Goal: Task Accomplishment & Management: Manage account settings

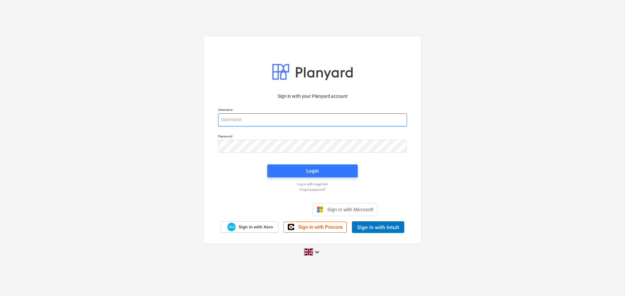
click at [244, 119] on input "email" at bounding box center [312, 120] width 189 height 13
click at [253, 125] on input "email" at bounding box center [312, 120] width 189 height 13
drag, startPoint x: 254, startPoint y: 123, endPoint x: 261, endPoint y: 119, distance: 8.4
click at [254, 123] on input "email" at bounding box center [312, 120] width 189 height 13
type input "[PERSON_NAME][EMAIL_ADDRESS][PERSON_NAME][DOMAIN_NAME]"
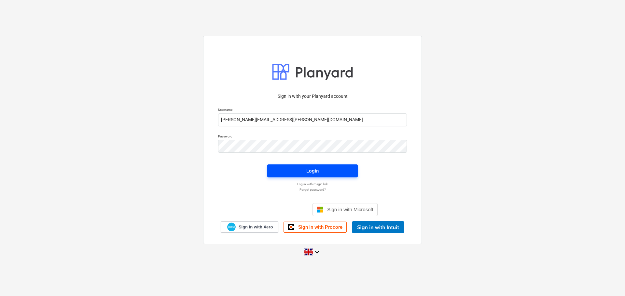
click at [317, 166] on button "Login" at bounding box center [312, 171] width 90 height 13
drag, startPoint x: 377, startPoint y: 166, endPoint x: 380, endPoint y: 166, distance: 3.3
click at [377, 166] on div "Sign in with your Planyard account Username [PERSON_NAME][EMAIL_ADDRESS][PERSON…" at bounding box center [312, 161] width 197 height 144
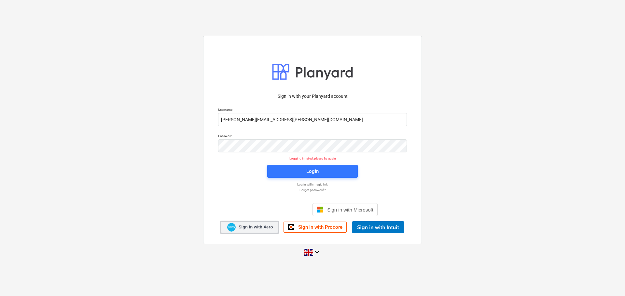
click at [257, 225] on span "Sign in with Xero" at bounding box center [255, 227] width 34 height 6
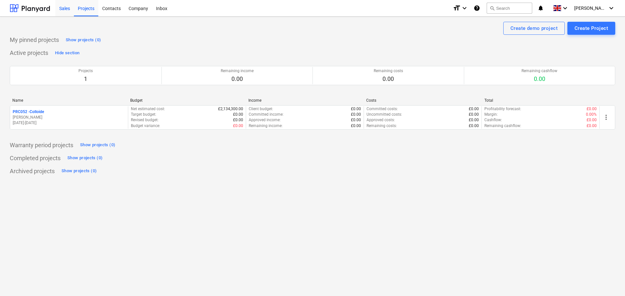
click at [60, 8] on div "Sales" at bounding box center [64, 8] width 19 height 17
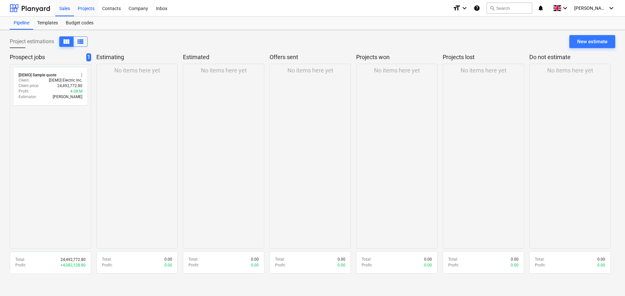
click at [88, 7] on div "Projects" at bounding box center [86, 8] width 24 height 17
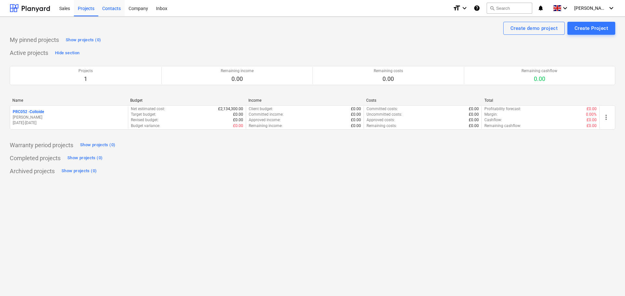
click at [105, 3] on div "Contacts" at bounding box center [111, 8] width 26 height 17
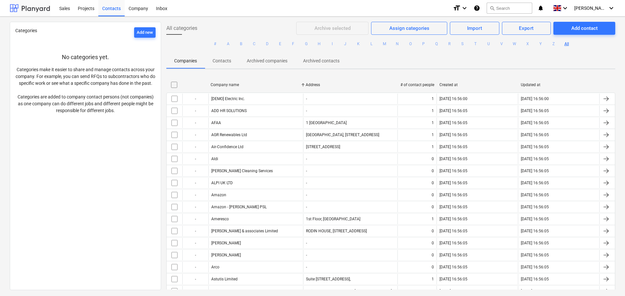
click at [45, 8] on div at bounding box center [30, 8] width 40 height 16
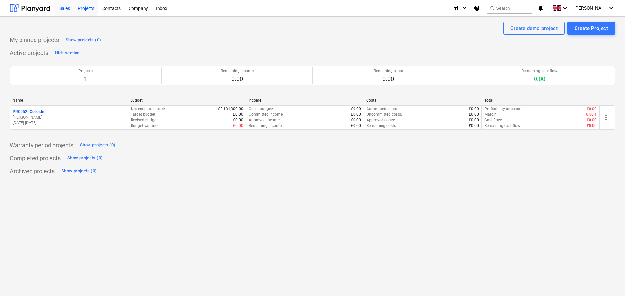
click at [62, 7] on div "Sales" at bounding box center [64, 8] width 19 height 17
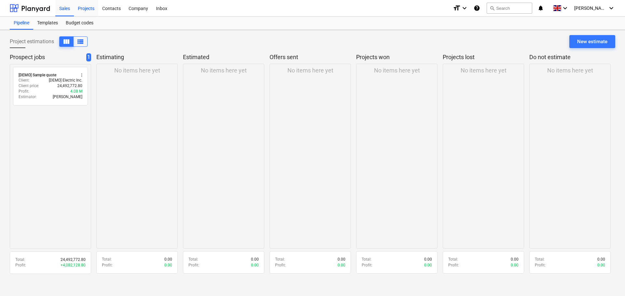
drag, startPoint x: 75, startPoint y: 8, endPoint x: 88, endPoint y: 8, distance: 12.7
click at [76, 8] on div "Projects" at bounding box center [86, 8] width 24 height 17
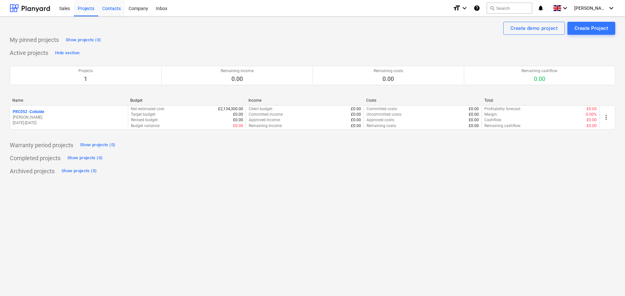
click at [113, 9] on div "Contacts" at bounding box center [111, 8] width 26 height 17
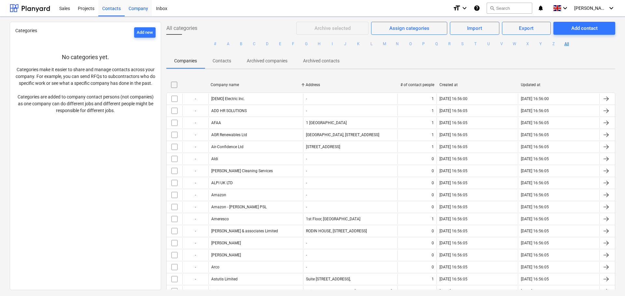
click at [141, 8] on div "Company" at bounding box center [138, 8] width 27 height 17
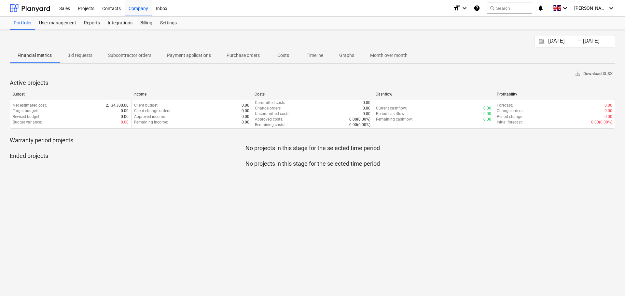
click at [248, 55] on p "Purchase orders" at bounding box center [242, 55] width 33 height 7
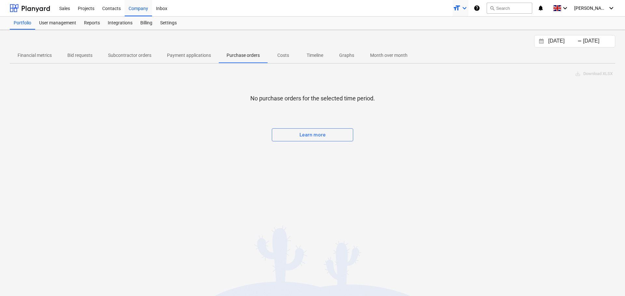
click at [468, 8] on icon "keyboard_arrow_down" at bounding box center [464, 8] width 8 height 8
click at [611, 5] on icon "keyboard_arrow_down" at bounding box center [611, 8] width 8 height 8
click at [508, 52] on div at bounding box center [312, 148] width 625 height 296
click at [70, 20] on div at bounding box center [312, 148] width 625 height 296
click at [68, 22] on div "User management" at bounding box center [57, 23] width 45 height 13
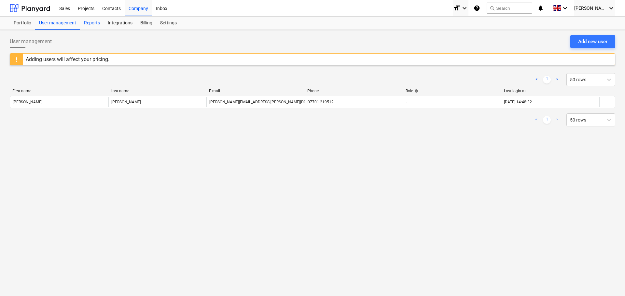
click at [93, 21] on div "Reports" at bounding box center [92, 23] width 24 height 13
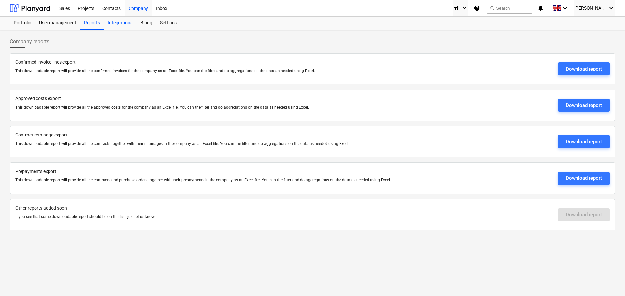
click at [116, 21] on div "Integrations" at bounding box center [120, 23] width 33 height 13
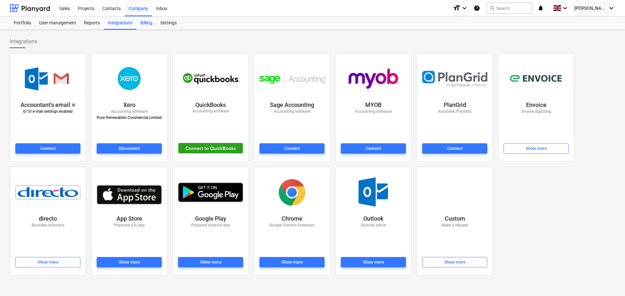
click at [148, 23] on div "Billing" at bounding box center [146, 23] width 20 height 13
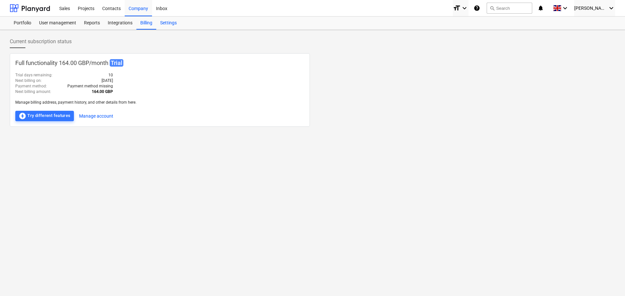
click at [164, 22] on div "Settings" at bounding box center [168, 23] width 24 height 13
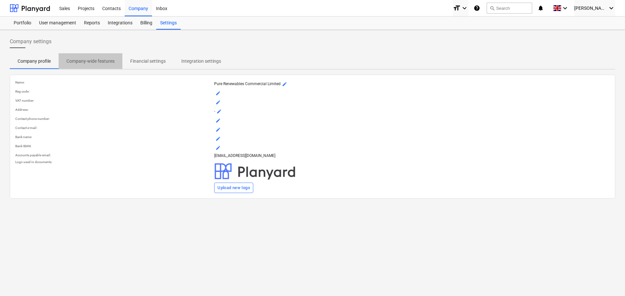
click at [93, 61] on p "Company-wide features" at bounding box center [90, 61] width 48 height 7
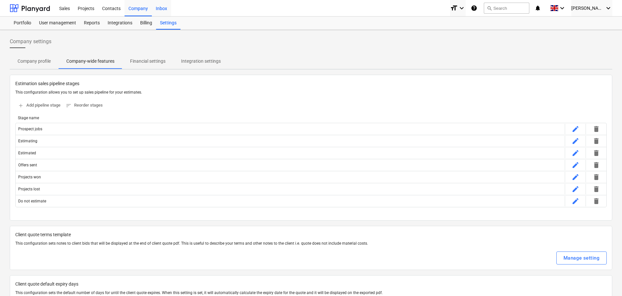
click at [164, 9] on div "Inbox" at bounding box center [161, 8] width 19 height 17
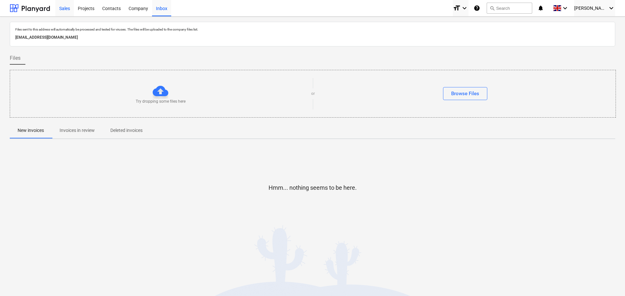
click at [66, 8] on div "Sales" at bounding box center [64, 8] width 19 height 17
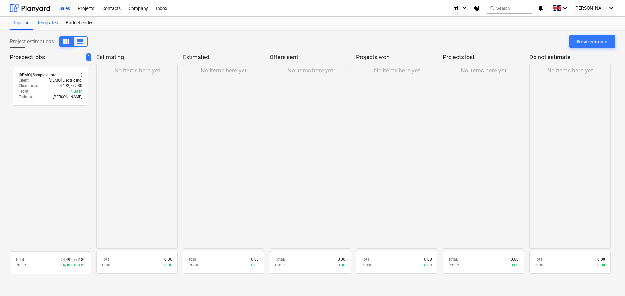
click at [42, 22] on div "Templates" at bounding box center [47, 23] width 29 height 13
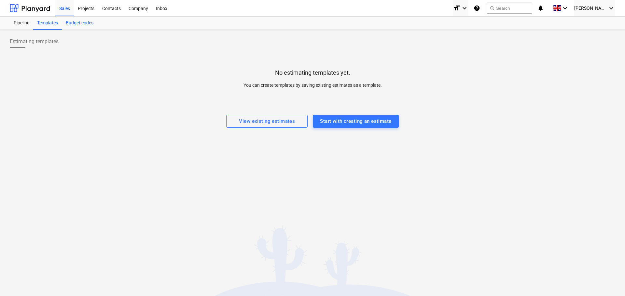
click at [91, 23] on div "Budget codes" at bounding box center [79, 23] width 35 height 13
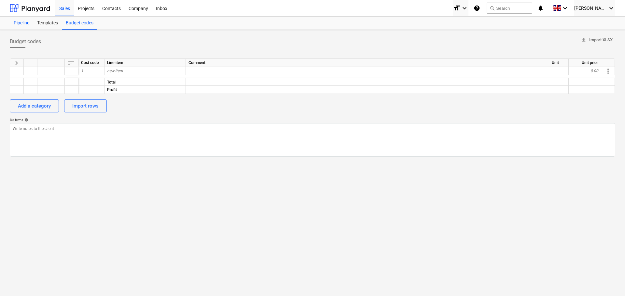
click at [17, 23] on div "Pipeline" at bounding box center [21, 23] width 23 height 13
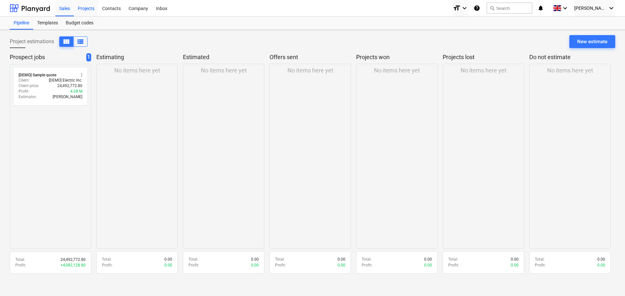
click at [77, 7] on div "Projects" at bounding box center [86, 8] width 24 height 17
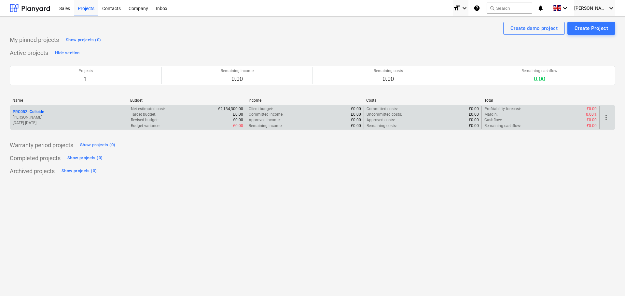
click at [80, 115] on p "J. Meese" at bounding box center [69, 118] width 113 height 6
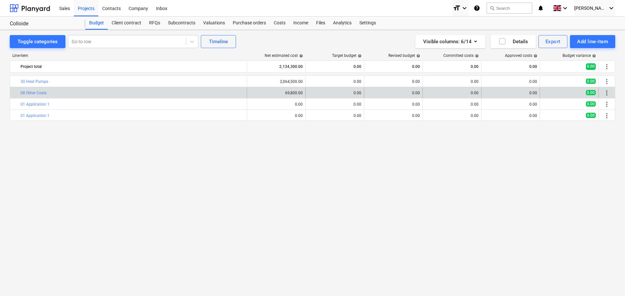
click at [74, 90] on div "bar_chart 08 Other Costs" at bounding box center [132, 93] width 224 height 10
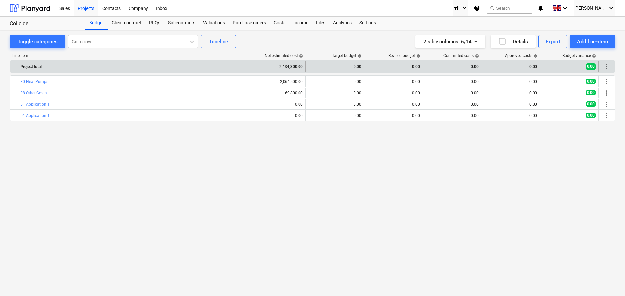
click at [279, 62] on div "2,134,300.00" at bounding box center [276, 66] width 53 height 10
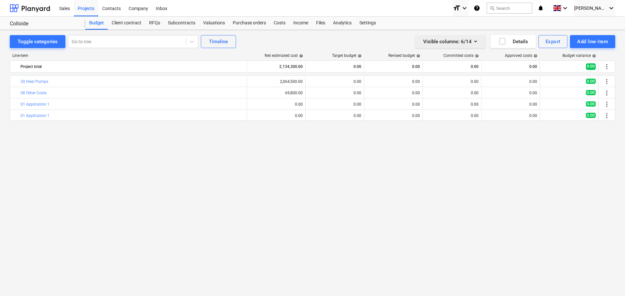
click at [459, 39] on div "Visible columns : 6/14" at bounding box center [450, 41] width 54 height 8
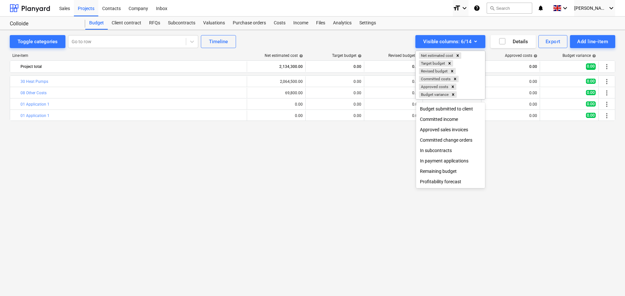
click at [505, 41] on div at bounding box center [312, 148] width 625 height 296
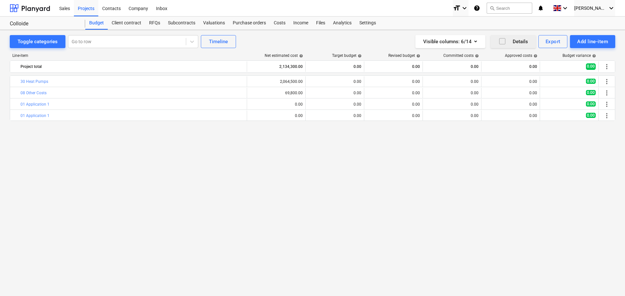
click at [503, 41] on icon "button" at bounding box center [502, 41] width 8 height 8
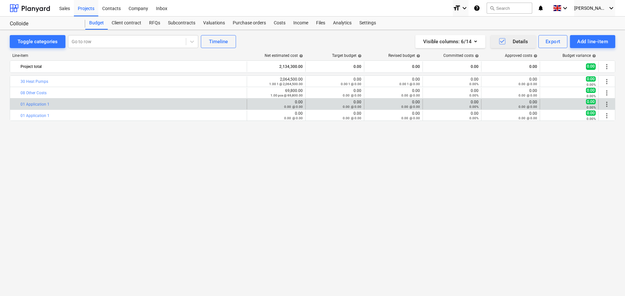
click at [611, 105] on div "more_vert" at bounding box center [606, 104] width 11 height 10
click at [607, 104] on span "more_vert" at bounding box center [607, 105] width 8 height 8
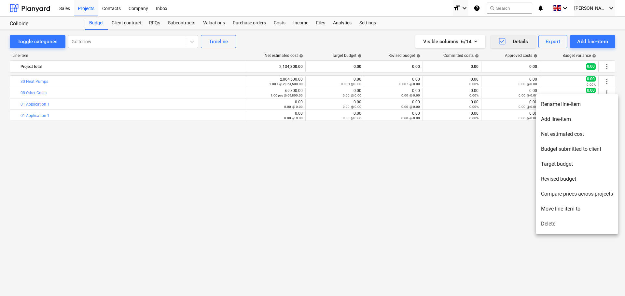
click at [34, 104] on div at bounding box center [312, 148] width 625 height 296
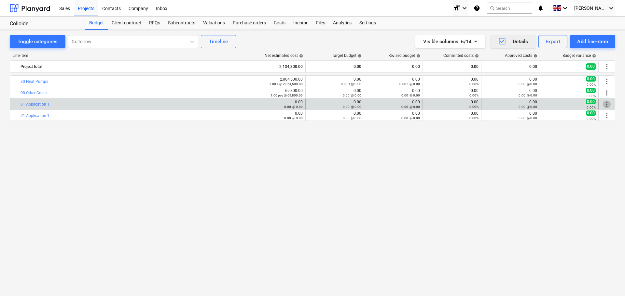
click at [604, 107] on span "more_vert" at bounding box center [607, 105] width 8 height 8
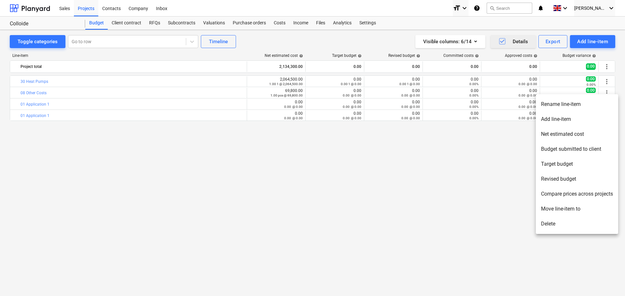
click at [551, 226] on li "Delete" at bounding box center [577, 224] width 82 height 15
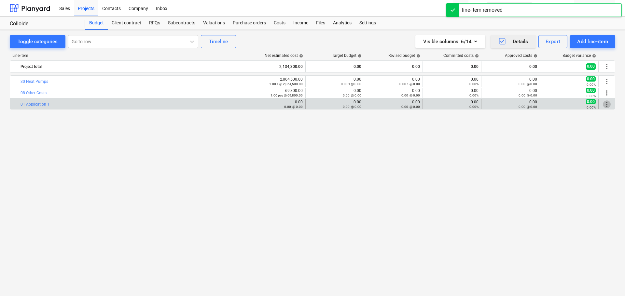
click at [603, 102] on span "more_vert" at bounding box center [607, 105] width 8 height 8
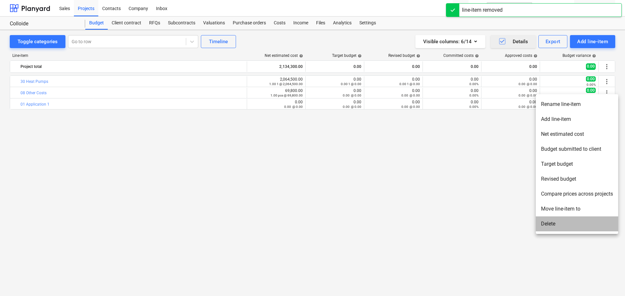
click at [560, 221] on li "Delete" at bounding box center [577, 224] width 82 height 15
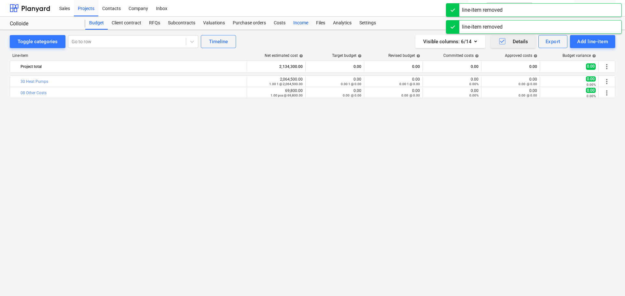
click at [297, 21] on div "Income" at bounding box center [300, 23] width 23 height 13
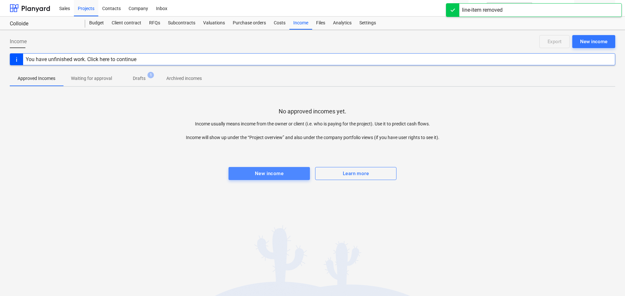
click at [284, 172] on span "New income" at bounding box center [269, 174] width 67 height 8
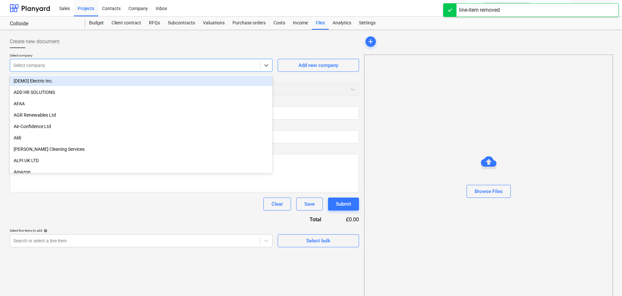
click at [43, 66] on div at bounding box center [135, 65] width 244 height 7
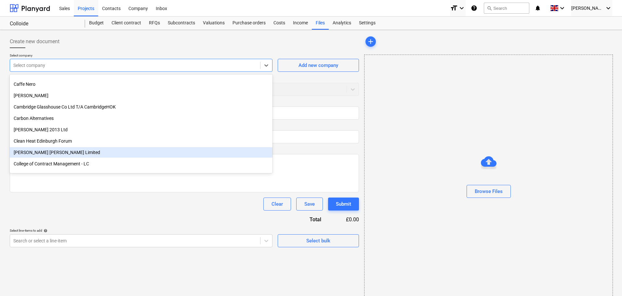
scroll to position [586, 0]
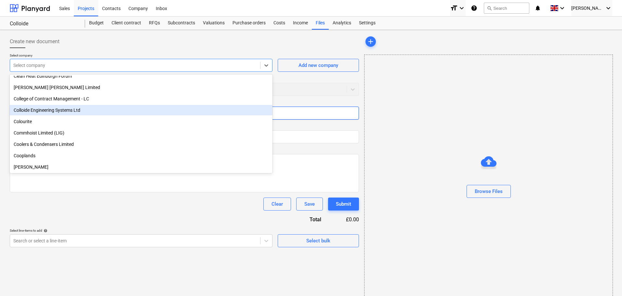
drag, startPoint x: 27, startPoint y: 115, endPoint x: 30, endPoint y: 110, distance: 6.3
click at [30, 110] on div "Colloide Engineering Systems Ltd" at bounding box center [141, 110] width 263 height 10
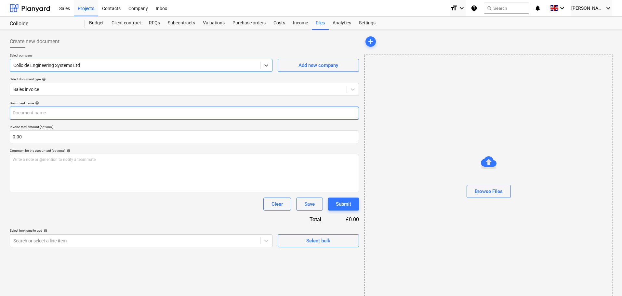
click at [34, 111] on input "text" at bounding box center [184, 113] width 349 height 13
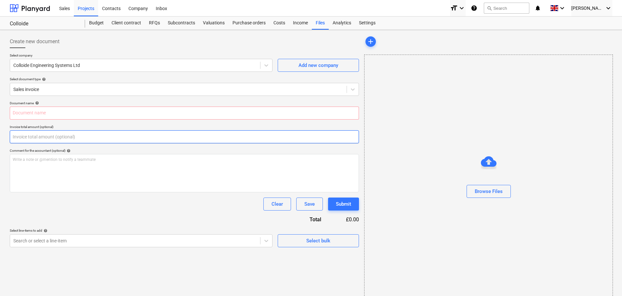
drag, startPoint x: 120, startPoint y: 135, endPoint x: 0, endPoint y: 137, distance: 120.4
click at [0, 137] on div "Create new document Select company Colloide Engineering Systems Ltd Add new com…" at bounding box center [311, 169] width 622 height 278
type input "0.00"
click at [67, 6] on div "Sales" at bounding box center [64, 8] width 19 height 17
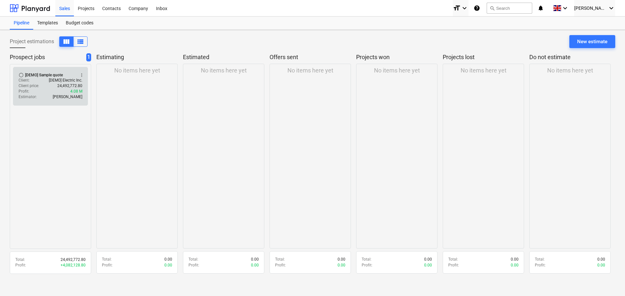
click at [59, 88] on p "24,492,772.80" at bounding box center [69, 86] width 25 height 6
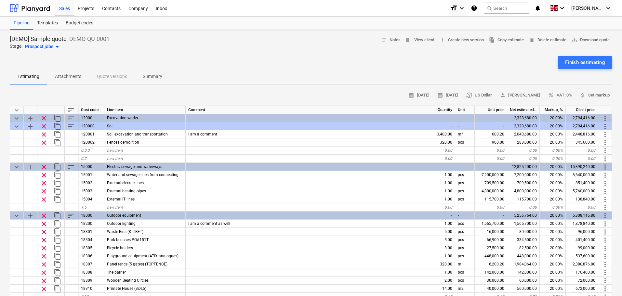
click at [67, 77] on p "Attachments" at bounding box center [68, 76] width 26 height 7
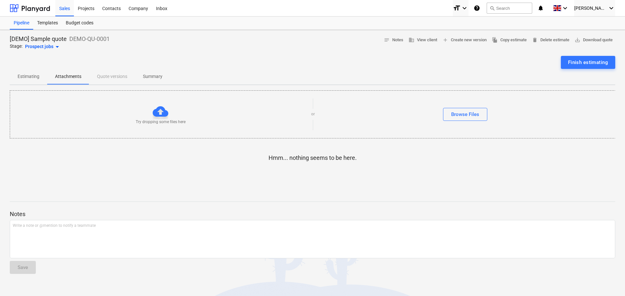
click at [29, 80] on p "Estimating" at bounding box center [29, 76] width 22 height 7
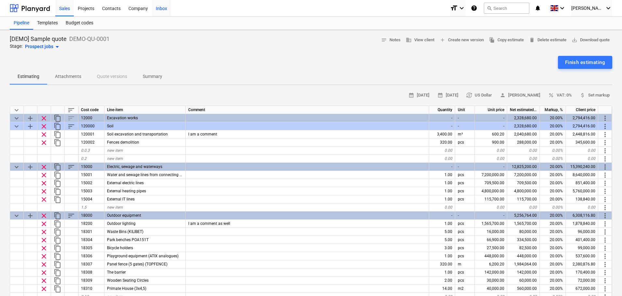
click at [159, 7] on div "Inbox" at bounding box center [161, 8] width 19 height 17
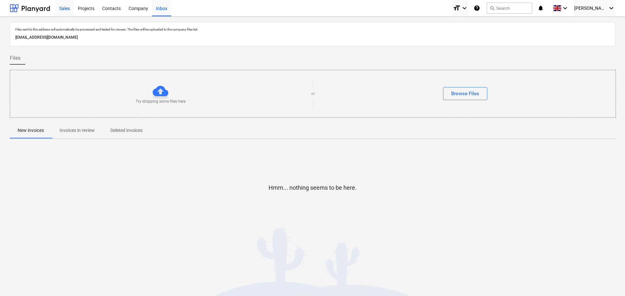
click at [67, 6] on div "Sales" at bounding box center [64, 8] width 19 height 17
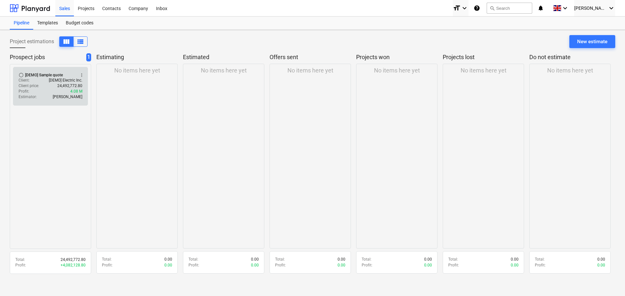
click at [52, 85] on div "Client price : 24,492,772.80" at bounding box center [51, 86] width 64 height 6
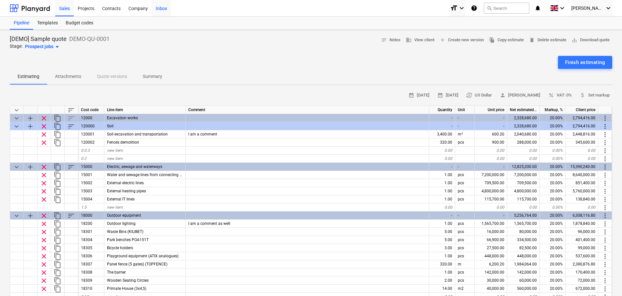
click at [163, 9] on div "Inbox" at bounding box center [161, 8] width 19 height 17
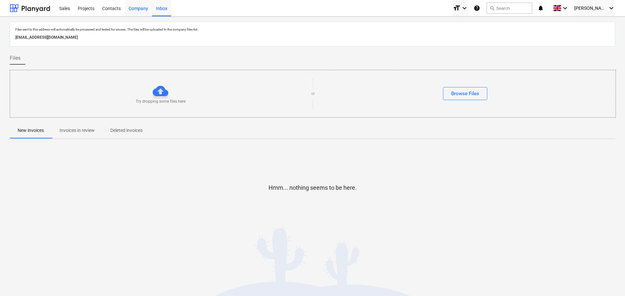
click at [131, 7] on div "Company" at bounding box center [138, 8] width 27 height 17
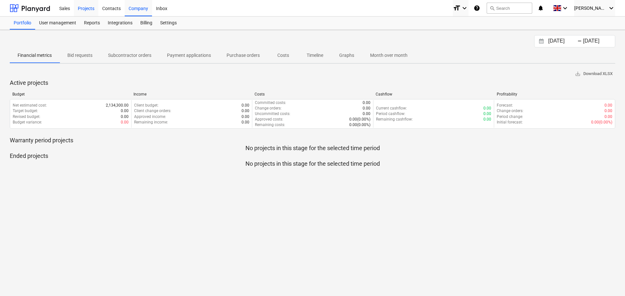
click at [90, 6] on div "Projects" at bounding box center [86, 8] width 24 height 17
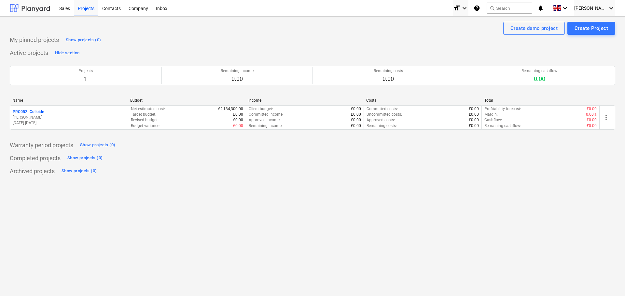
click at [42, 9] on div at bounding box center [30, 8] width 40 height 16
click at [64, 9] on div "Sales" at bounding box center [64, 8] width 19 height 17
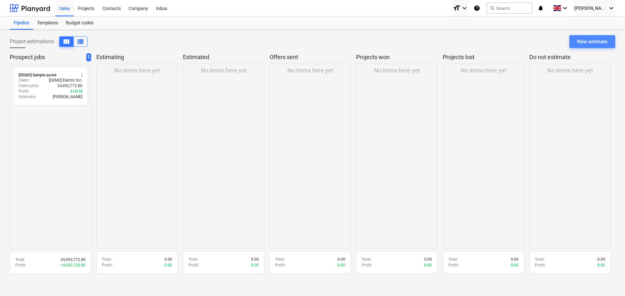
click at [591, 41] on div "New estimate" at bounding box center [592, 41] width 30 height 8
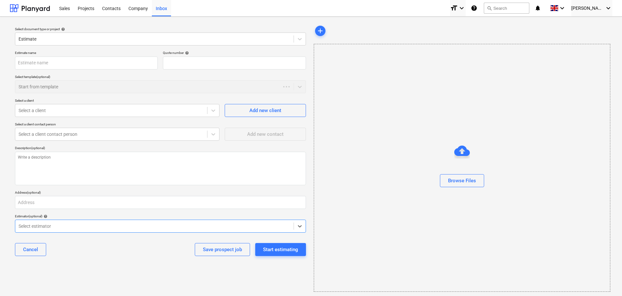
type textarea "x"
type input "QU-0001"
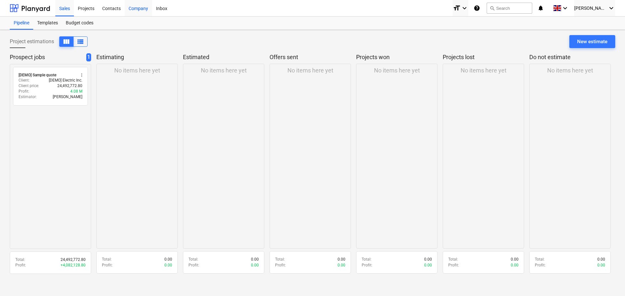
click at [138, 7] on div "Company" at bounding box center [138, 8] width 27 height 17
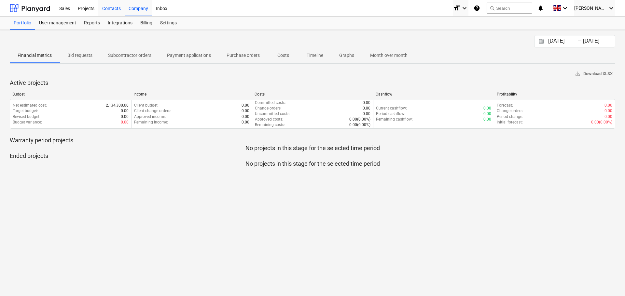
click at [113, 8] on div "Contacts" at bounding box center [111, 8] width 26 height 17
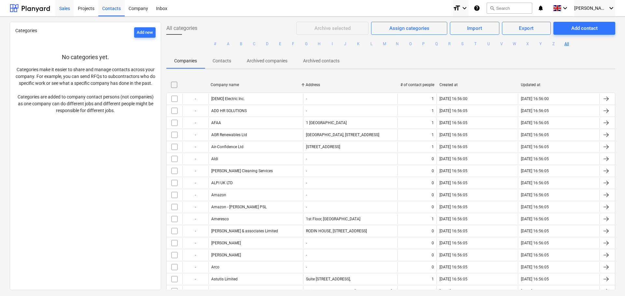
click at [61, 6] on div "Sales" at bounding box center [64, 8] width 19 height 17
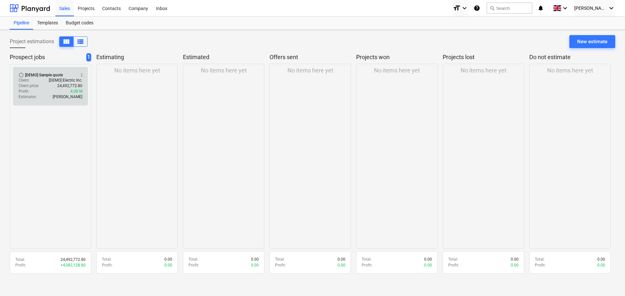
click at [58, 90] on div "Profit : 4.08 M" at bounding box center [51, 92] width 64 height 6
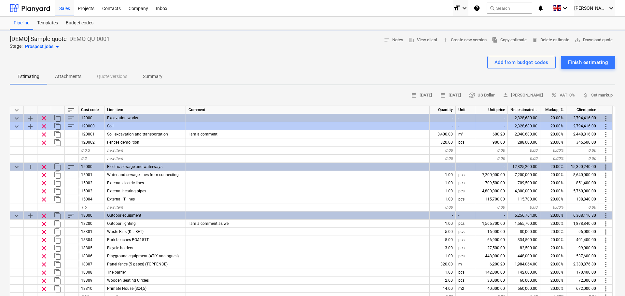
type textarea "x"
click at [156, 75] on p "Summary" at bounding box center [153, 76] width 20 height 7
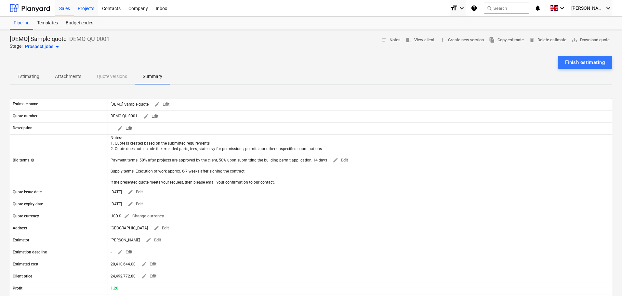
click at [86, 7] on div "Projects" at bounding box center [86, 8] width 24 height 17
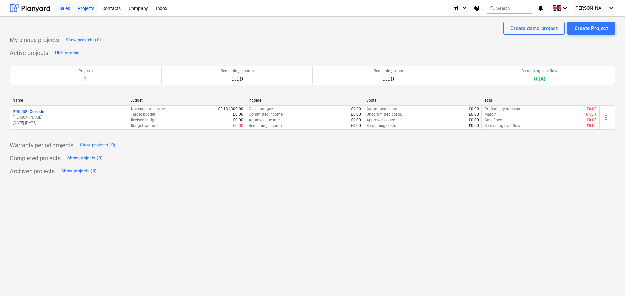
click at [65, 8] on div "Sales" at bounding box center [64, 8] width 19 height 17
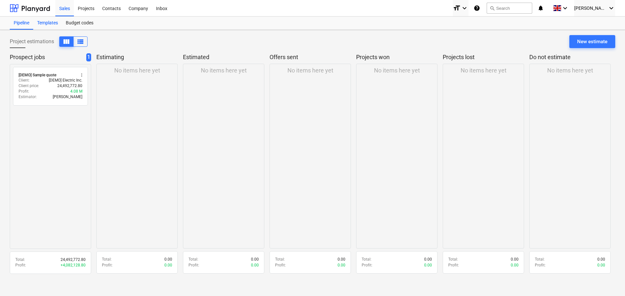
click at [53, 23] on div "Templates" at bounding box center [47, 23] width 29 height 13
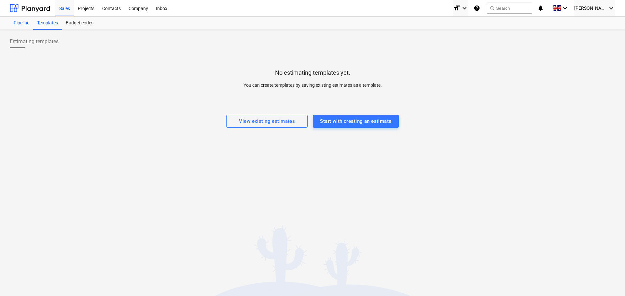
click at [23, 22] on div "Pipeline" at bounding box center [21, 23] width 23 height 13
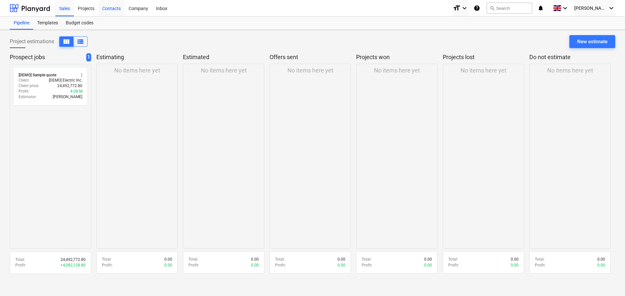
click at [112, 9] on div "Contacts" at bounding box center [111, 8] width 26 height 17
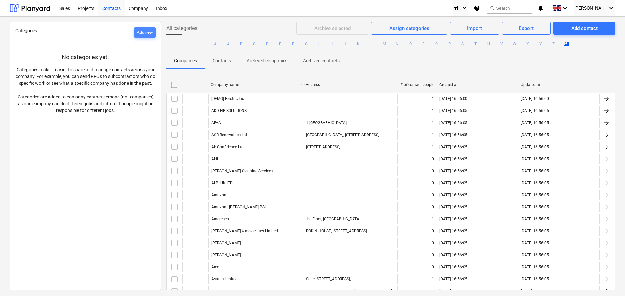
click at [137, 34] on div "Add new" at bounding box center [145, 32] width 16 height 7
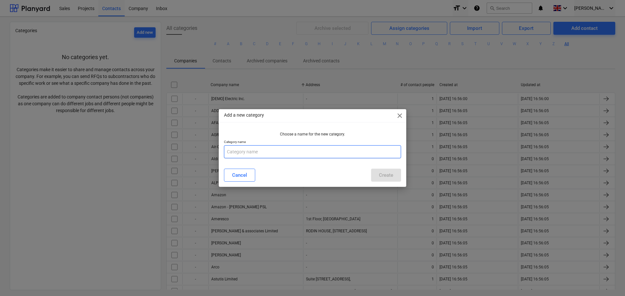
click at [265, 149] on input "text" at bounding box center [312, 151] width 177 height 13
click at [251, 144] on p "Category name" at bounding box center [312, 143] width 177 height 6
click at [255, 148] on input "text" at bounding box center [312, 151] width 177 height 13
click at [401, 117] on span "close" at bounding box center [400, 116] width 8 height 8
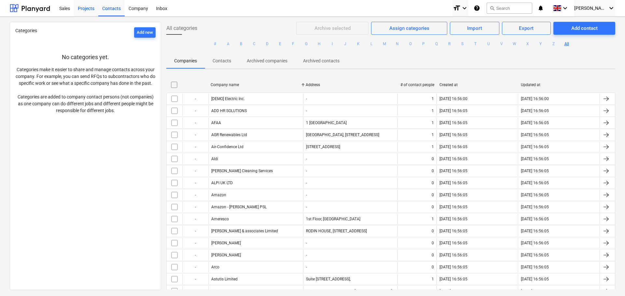
click at [86, 5] on div "Projects" at bounding box center [86, 8] width 24 height 17
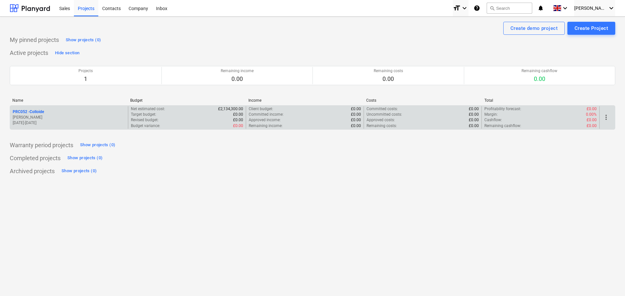
click at [211, 109] on div "Net estimated cost : £2,134,300.00" at bounding box center [187, 109] width 112 height 6
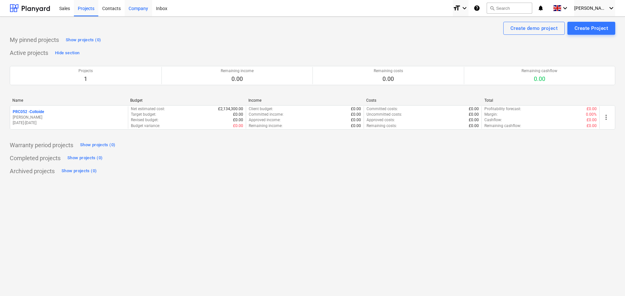
click at [133, 7] on div "Company" at bounding box center [138, 8] width 27 height 17
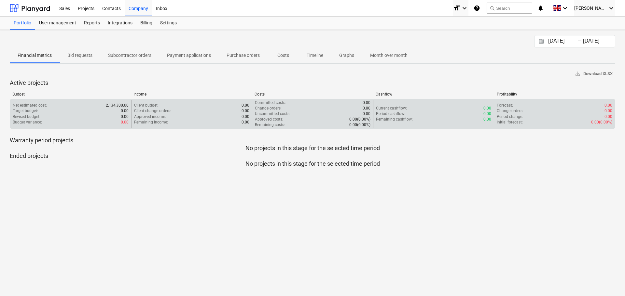
click at [200, 116] on div "Approved income : 0.00" at bounding box center [192, 117] width 116 height 6
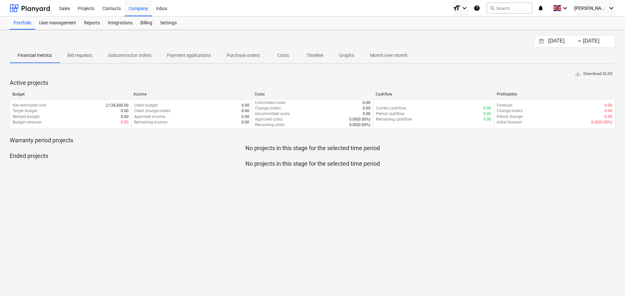
click at [347, 53] on p "Graphs" at bounding box center [347, 55] width 16 height 7
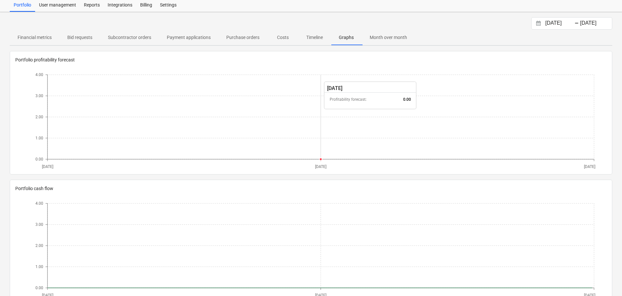
scroll to position [35, 0]
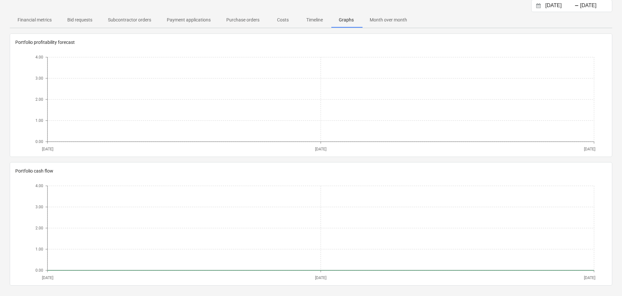
click at [374, 20] on p "Month over month" at bounding box center [388, 20] width 37 height 7
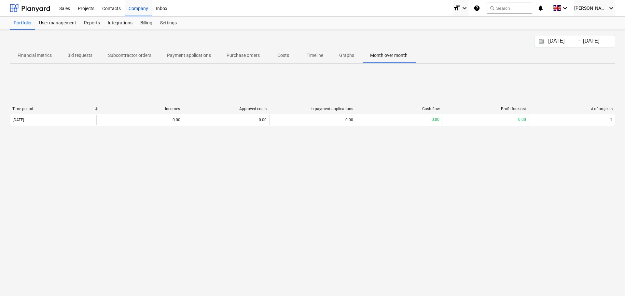
click at [339, 20] on div "Portfolio User management Reports Integrations Billing Settings" at bounding box center [312, 23] width 605 height 13
click at [315, 56] on p "Timeline" at bounding box center [314, 55] width 17 height 7
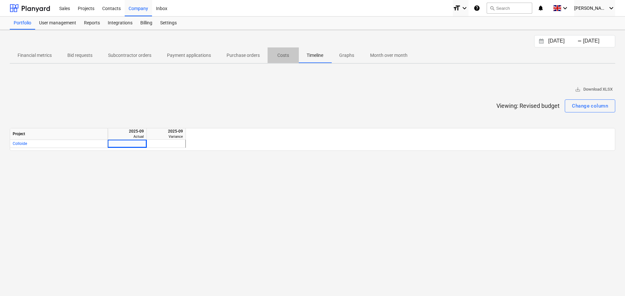
click at [288, 55] on p "Costs" at bounding box center [283, 55] width 16 height 7
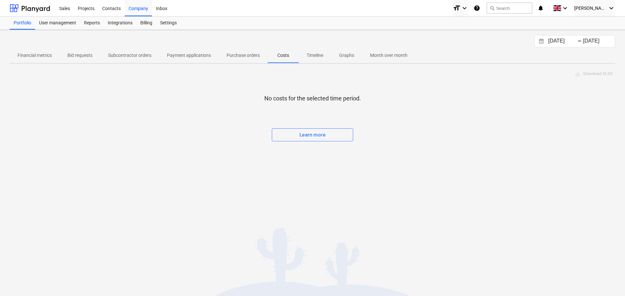
click at [239, 54] on p "Purchase orders" at bounding box center [242, 55] width 33 height 7
click at [468, 7] on icon "keyboard_arrow_down" at bounding box center [464, 8] width 8 height 8
click at [489, 6] on div at bounding box center [312, 148] width 625 height 296
click at [480, 6] on icon "help" at bounding box center [476, 8] width 7 height 8
click at [83, 9] on div "Projects" at bounding box center [86, 8] width 24 height 17
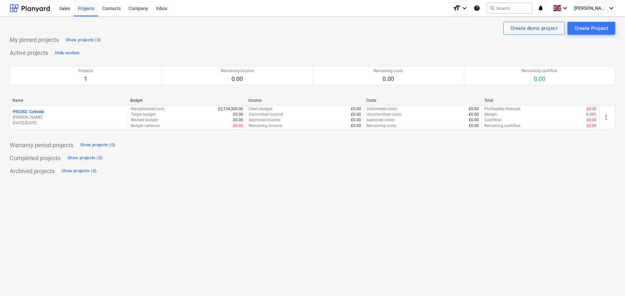
click at [60, 120] on p "01.07.2025 - 30.04.2026" at bounding box center [69, 123] width 113 height 6
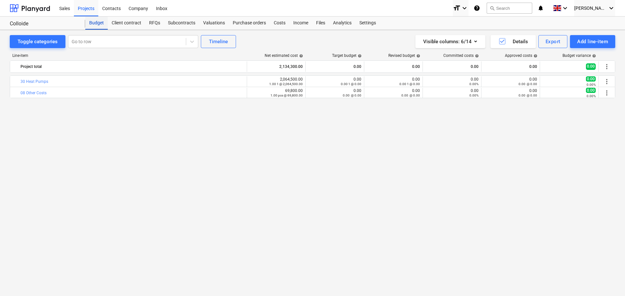
click at [96, 23] on div "Budget" at bounding box center [96, 23] width 22 height 13
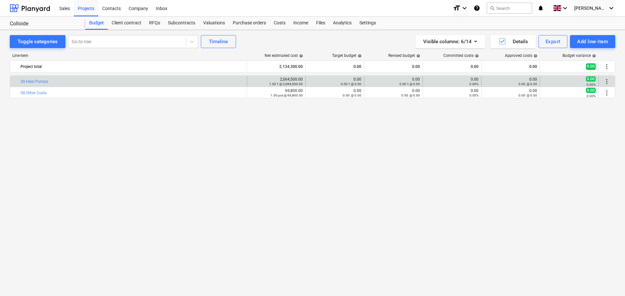
click at [54, 79] on div "bar_chart 30 Heat Pumps" at bounding box center [132, 81] width 224 height 10
click at [608, 79] on span "more_vert" at bounding box center [607, 82] width 8 height 8
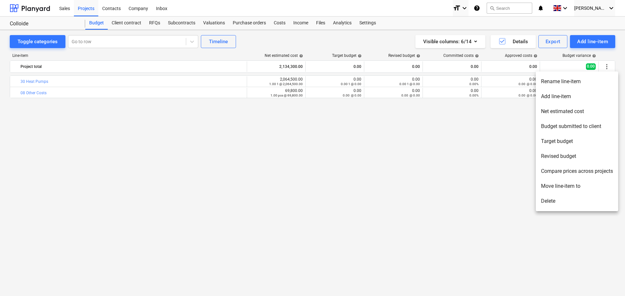
click at [299, 44] on div at bounding box center [312, 148] width 625 height 296
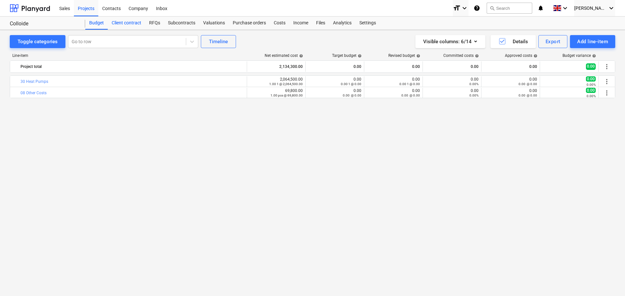
click at [129, 22] on div "Client contract" at bounding box center [126, 23] width 37 height 13
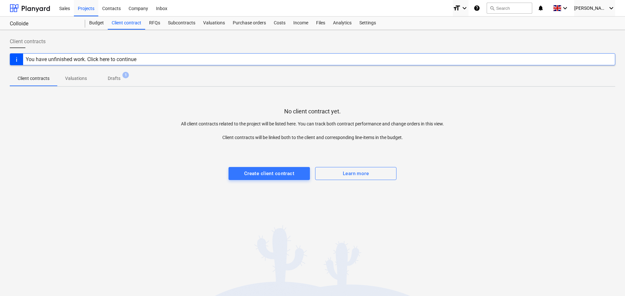
click at [110, 79] on p "Drafts" at bounding box center [114, 78] width 13 height 7
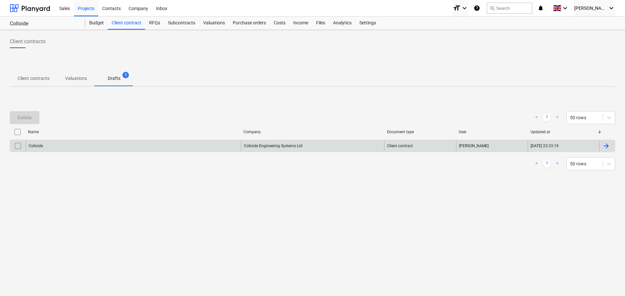
click at [277, 146] on div "Colloide Engineering Systems Ltd" at bounding box center [312, 146] width 143 height 10
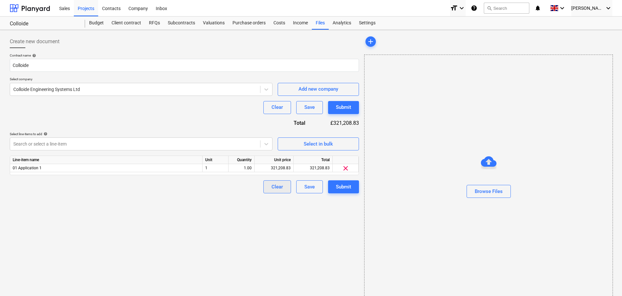
click at [277, 188] on div "Clear" at bounding box center [277, 187] width 11 height 8
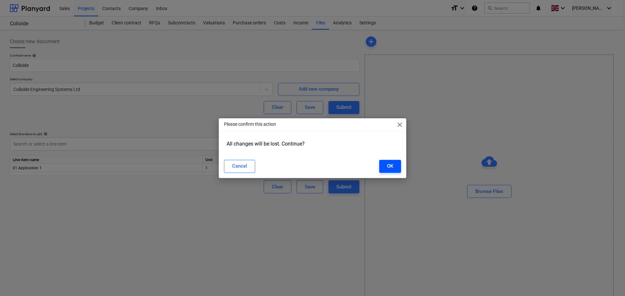
click at [397, 163] on button "OK" at bounding box center [390, 166] width 22 height 13
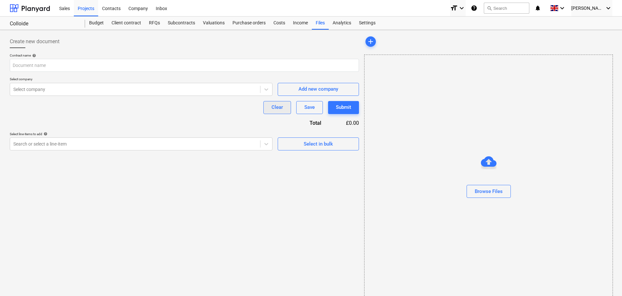
click at [282, 108] on div "Clear" at bounding box center [277, 107] width 11 height 8
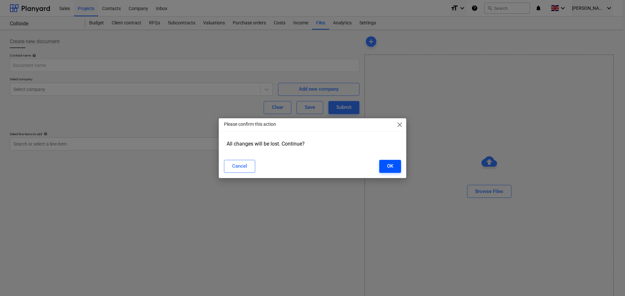
click at [390, 167] on div "OK" at bounding box center [390, 166] width 6 height 8
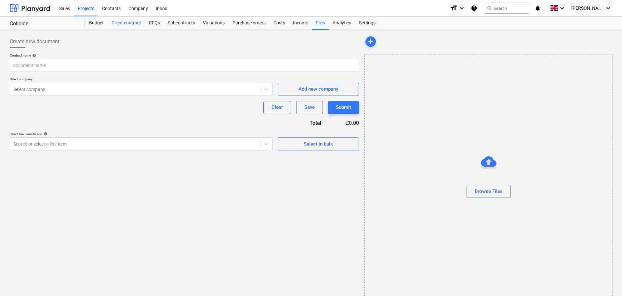
click at [129, 23] on div "Client contract" at bounding box center [126, 23] width 37 height 13
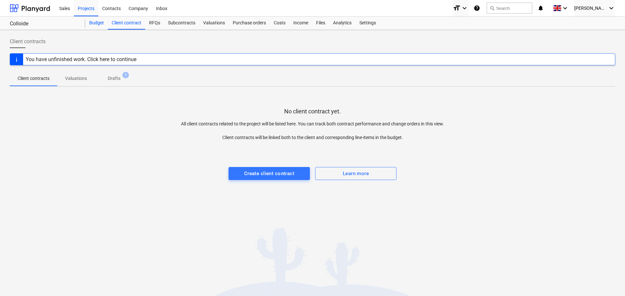
click at [102, 22] on div "Budget" at bounding box center [96, 23] width 22 height 13
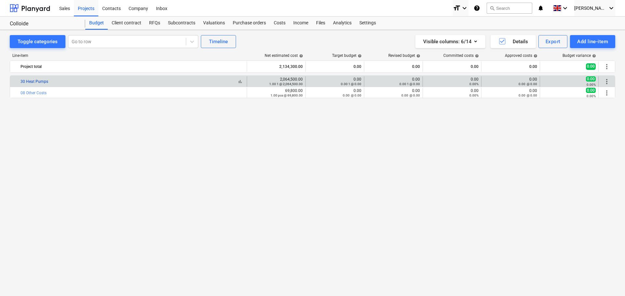
click at [38, 81] on link "30 Heat Pumps" at bounding box center [34, 81] width 28 height 5
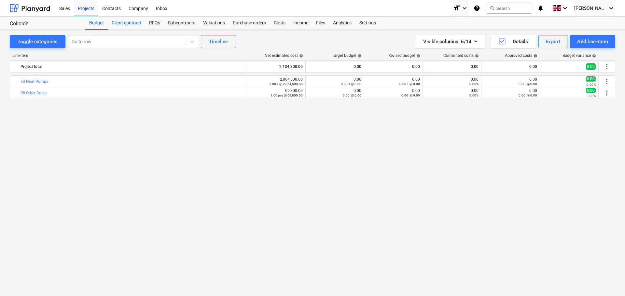
click at [128, 22] on div "Client contract" at bounding box center [126, 23] width 37 height 13
